Goal: Task Accomplishment & Management: Use online tool/utility

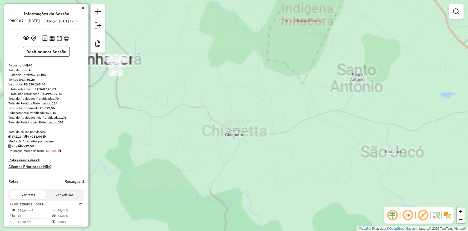
drag, startPoint x: 127, startPoint y: 116, endPoint x: 225, endPoint y: 133, distance: 99.2
click at [190, 145] on div "Janela de atendimento Grade de atendimento Capacidade Transportadoras Veículos …" at bounding box center [234, 115] width 468 height 231
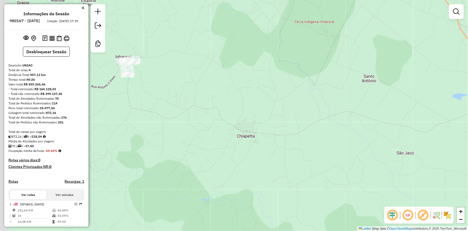
drag, startPoint x: 235, startPoint y: 133, endPoint x: 240, endPoint y: 130, distance: 5.6
click at [246, 136] on div "Janela de atendimento Grade de atendimento Capacidade Transportadoras Veículos …" at bounding box center [234, 115] width 468 height 231
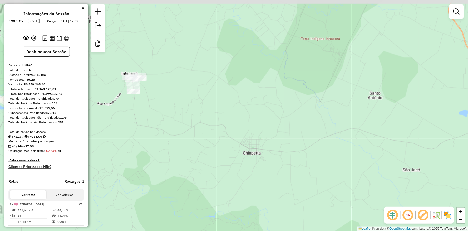
drag, startPoint x: 184, startPoint y: 144, endPoint x: 185, endPoint y: 147, distance: 3.0
click at [185, 147] on div "Janela de atendimento Grade de atendimento Capacidade Transportadoras Veículos …" at bounding box center [234, 115] width 468 height 231
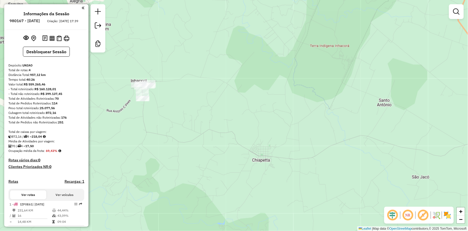
drag, startPoint x: 266, startPoint y: 147, endPoint x: 269, endPoint y: 147, distance: 2.9
click at [268, 148] on div "Janela de atendimento Grade de atendimento Capacidade Transportadoras Veículos …" at bounding box center [234, 115] width 468 height 231
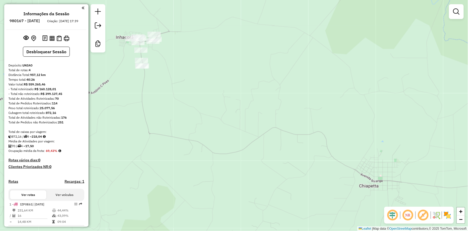
drag, startPoint x: 256, startPoint y: 105, endPoint x: 372, endPoint y: 114, distance: 116.8
click at [372, 114] on div "Janela de atendimento Grade de atendimento Capacidade Transportadoras Veículos …" at bounding box center [234, 115] width 468 height 231
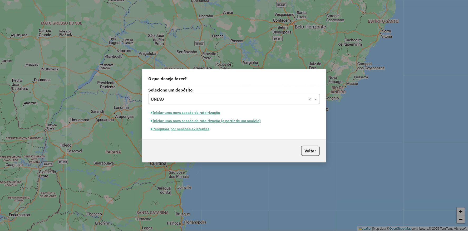
click at [180, 130] on button "Pesquisar por sessões existentes" at bounding box center [180, 129] width 63 height 8
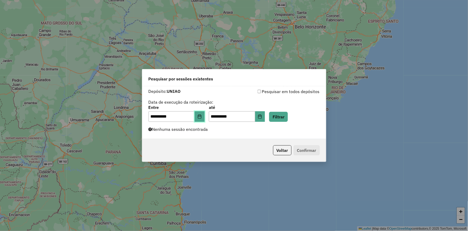
click at [202, 115] on icon "Choose Date" at bounding box center [200, 116] width 4 height 4
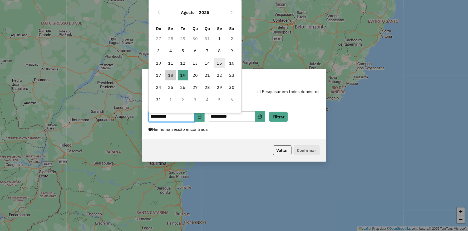
click at [221, 63] on span "15" at bounding box center [219, 63] width 11 height 11
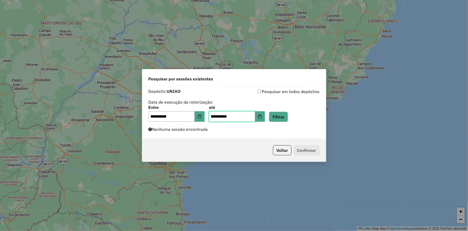
drag, startPoint x: 268, startPoint y: 113, endPoint x: 272, endPoint y: 115, distance: 4.2
click at [255, 113] on input "**********" at bounding box center [232, 116] width 46 height 11
click at [262, 115] on icon "Choose Date" at bounding box center [260, 116] width 4 height 4
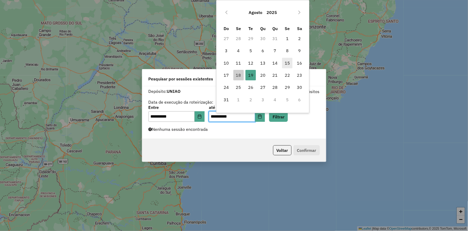
click at [285, 64] on span "15" at bounding box center [287, 63] width 11 height 11
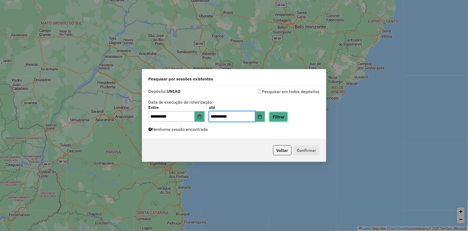
click at [288, 114] on button "Filtrar" at bounding box center [278, 117] width 19 height 10
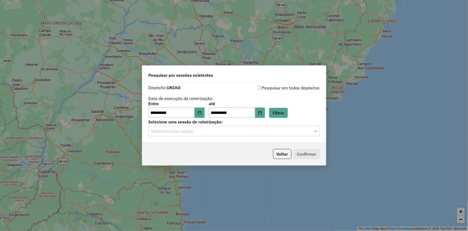
click at [280, 132] on input "text" at bounding box center [228, 131] width 155 height 6
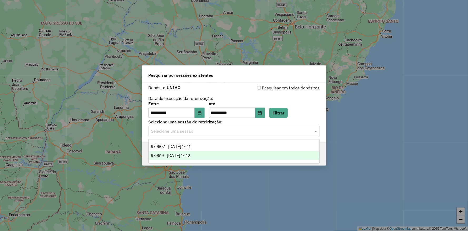
click at [190, 156] on span "979619 - 15/08/2025 17:42" at bounding box center [170, 155] width 39 height 4
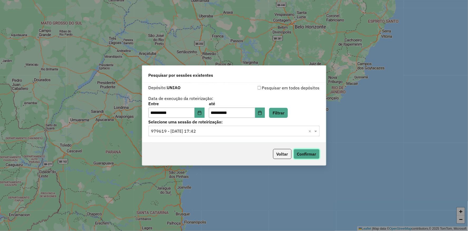
click at [299, 154] on button "Confirmar" at bounding box center [307, 154] width 26 height 10
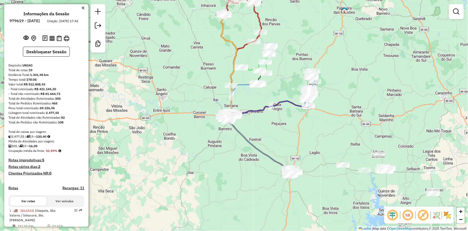
drag, startPoint x: 230, startPoint y: 29, endPoint x: 204, endPoint y: 131, distance: 105.2
click at [202, 136] on div "Janela de atendimento Grade de atendimento Capacidade Transportadoras Veículos …" at bounding box center [234, 115] width 468 height 231
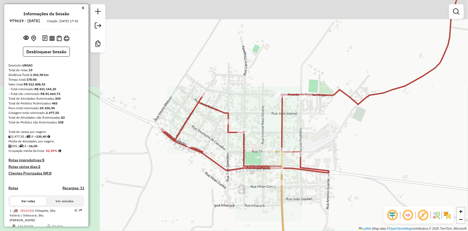
drag, startPoint x: 96, startPoint y: 154, endPoint x: 225, endPoint y: 177, distance: 130.7
click at [221, 178] on div "Janela de atendimento Grade de atendimento Capacidade Transportadoras Veículos …" at bounding box center [234, 115] width 468 height 231
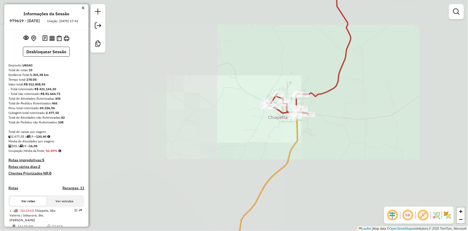
click at [291, 127] on div "Rota 1 - Placa JDL0J43 13994 - RANCHO 48 Janela de atendimento Grade de atendim…" at bounding box center [234, 115] width 468 height 231
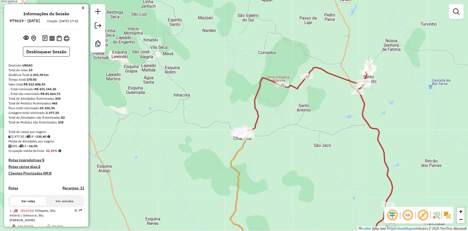
drag, startPoint x: 267, startPoint y: 97, endPoint x: 227, endPoint y: 104, distance: 40.1
click at [228, 104] on div "Janela de atendimento Grade de atendimento Capacidade Transportadoras Veículos …" at bounding box center [234, 115] width 468 height 231
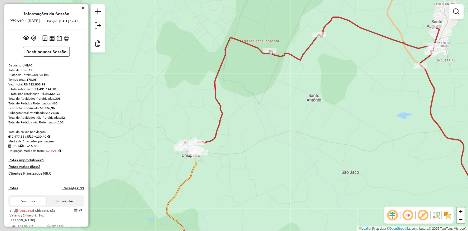
drag, startPoint x: 222, startPoint y: 137, endPoint x: 244, endPoint y: 122, distance: 26.2
click at [244, 122] on div "Janela de atendimento Grade de atendimento Capacidade Transportadoras Veículos …" at bounding box center [234, 115] width 468 height 231
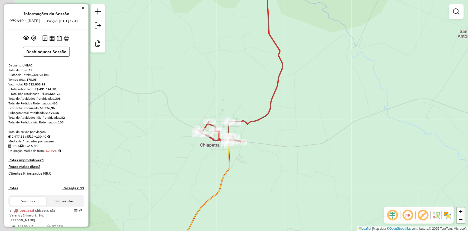
drag, startPoint x: 219, startPoint y: 157, endPoint x: 265, endPoint y: 133, distance: 51.7
click at [266, 135] on div "Janela de atendimento Grade de atendimento Capacidade Transportadoras Veículos …" at bounding box center [234, 115] width 468 height 231
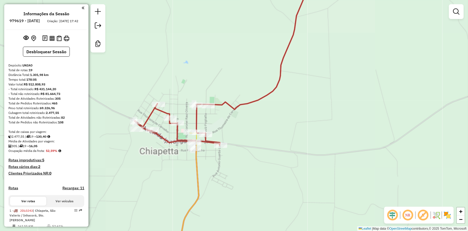
click at [256, 139] on div "Janela de atendimento Grade de atendimento Capacidade Transportadoras Veículos …" at bounding box center [234, 115] width 468 height 231
